Goal: Task Accomplishment & Management: Use online tool/utility

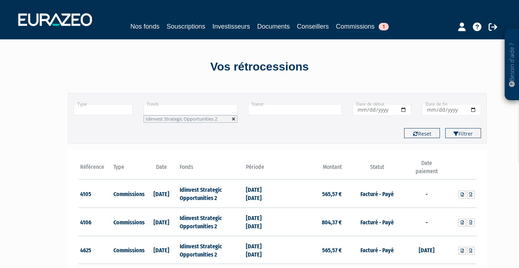
click at [232, 119] on link at bounding box center [234, 119] width 4 height 4
type input "+"
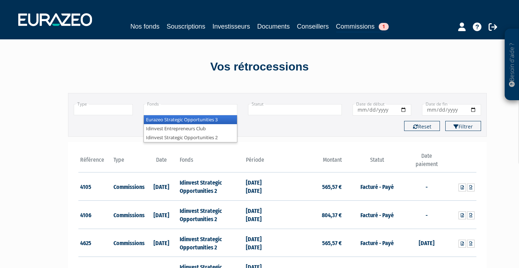
click at [232, 113] on input "text" at bounding box center [191, 109] width 94 height 11
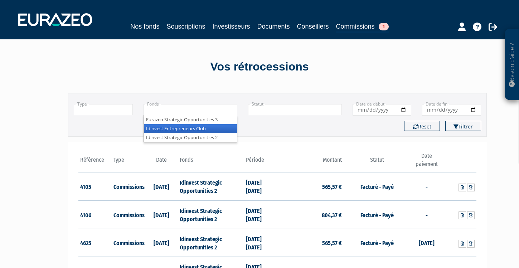
click at [218, 127] on li "Idinvest Entrepreneurs Club" at bounding box center [190, 128] width 93 height 9
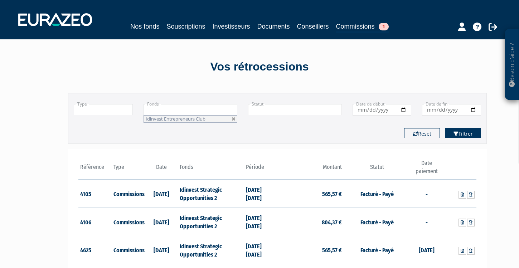
click at [458, 130] on button "Filtrer" at bounding box center [463, 133] width 36 height 10
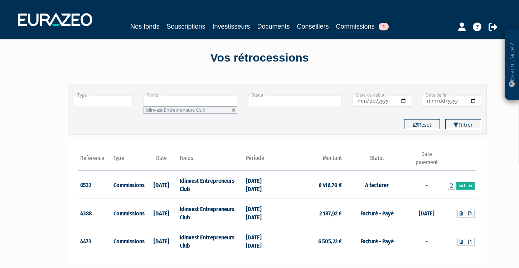
scroll to position [16, 0]
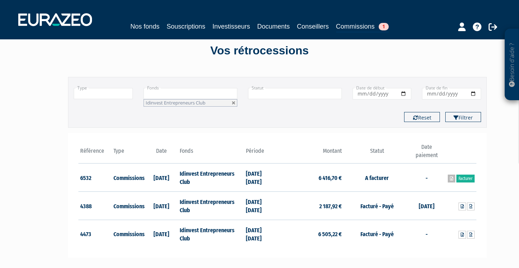
click at [451, 180] on icon at bounding box center [451, 178] width 3 height 4
click at [451, 179] on icon at bounding box center [451, 178] width 3 height 4
click at [227, 26] on link "Investisseurs" at bounding box center [231, 26] width 38 height 10
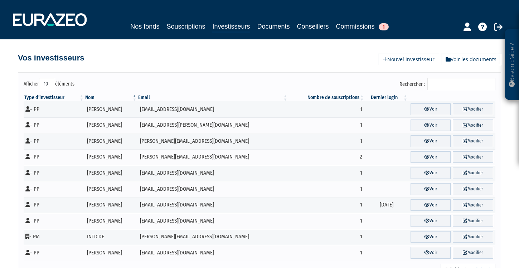
click at [446, 83] on input "Rechercher :" at bounding box center [461, 84] width 68 height 12
click at [359, 23] on link "Commissions 1" at bounding box center [362, 26] width 53 height 10
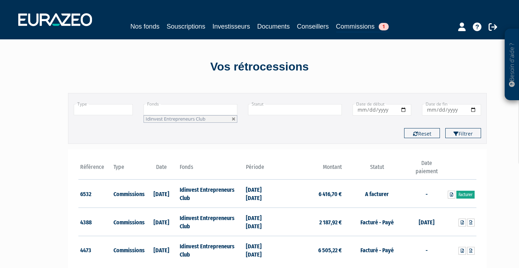
click at [465, 196] on link "Facturer" at bounding box center [465, 195] width 18 height 8
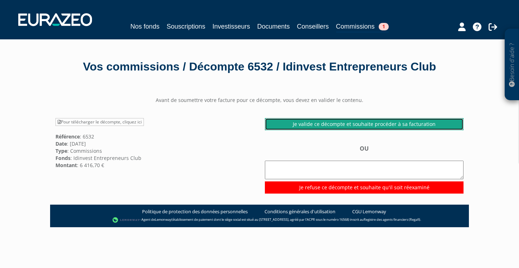
click at [331, 126] on link "Je valide ce décompte et souhaite procéder à sa facturation" at bounding box center [364, 124] width 199 height 12
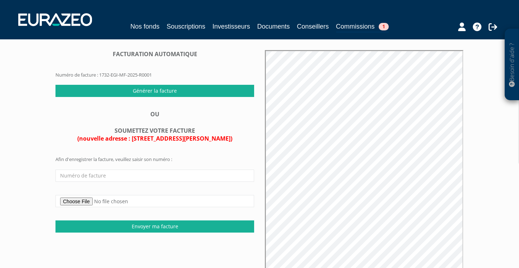
scroll to position [83, 0]
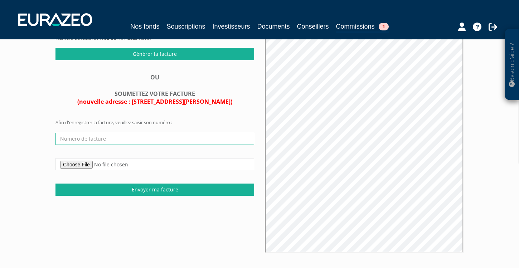
click at [114, 135] on input "text" at bounding box center [154, 139] width 199 height 12
paste input "F-2025-289"
type input "F-2025-289"
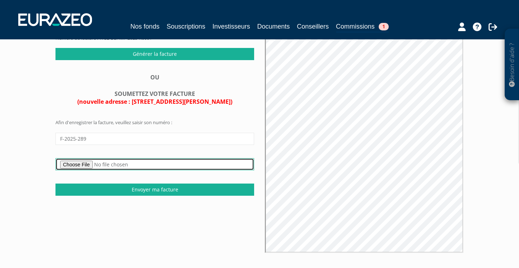
click at [81, 164] on input "file" at bounding box center [154, 164] width 199 height 12
type input "C:\fakepath\250925-F-2025-289-Commissions iec EURAZEO.pdf"
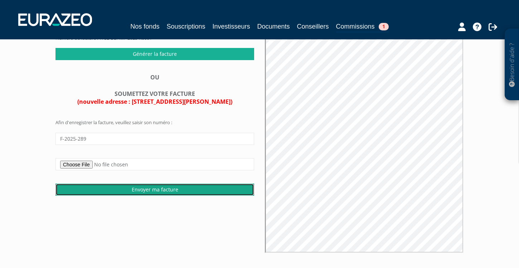
click at [184, 191] on input "Envoyer ma facture" at bounding box center [154, 190] width 199 height 12
